Goal: Task Accomplishment & Management: Manage account settings

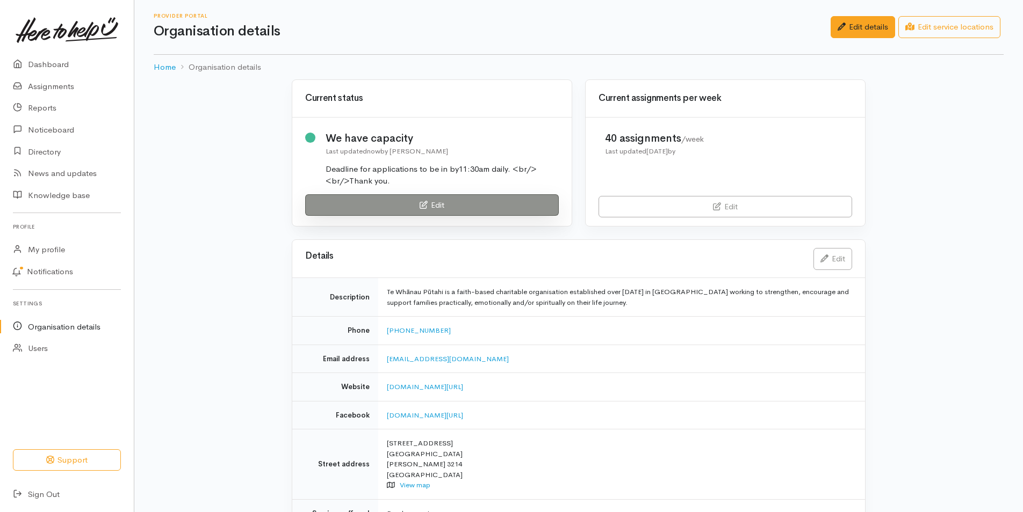
drag, startPoint x: 0, startPoint y: 0, endPoint x: 396, endPoint y: 204, distance: 445.3
click at [396, 204] on link "Edit" at bounding box center [431, 205] width 253 height 22
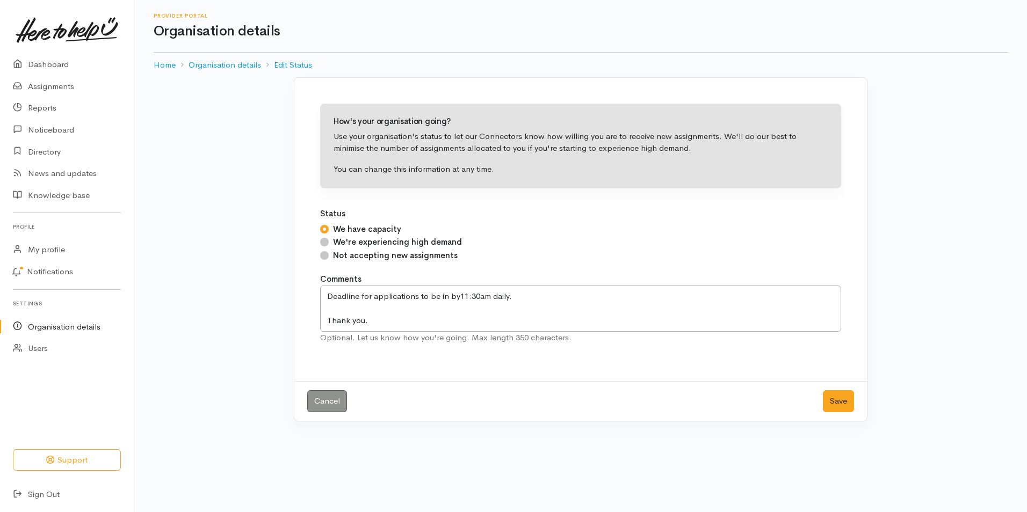
click at [327, 257] on input "Not accepting new assignments" at bounding box center [324, 255] width 9 height 9
radio input "true"
click at [839, 404] on button "Save" at bounding box center [838, 401] width 31 height 22
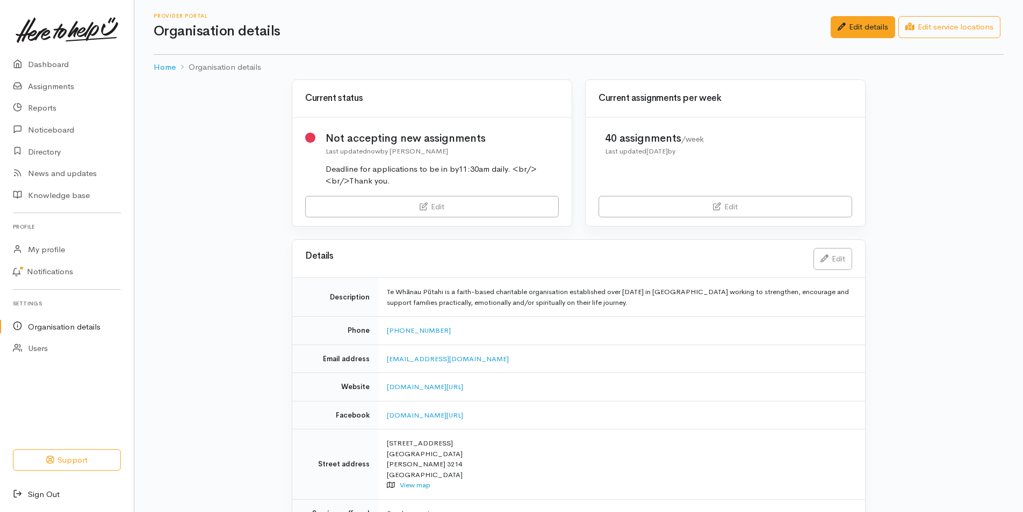
click at [51, 495] on link "Sign Out" at bounding box center [67, 495] width 134 height 22
